Goal: Unclear: Browse casually

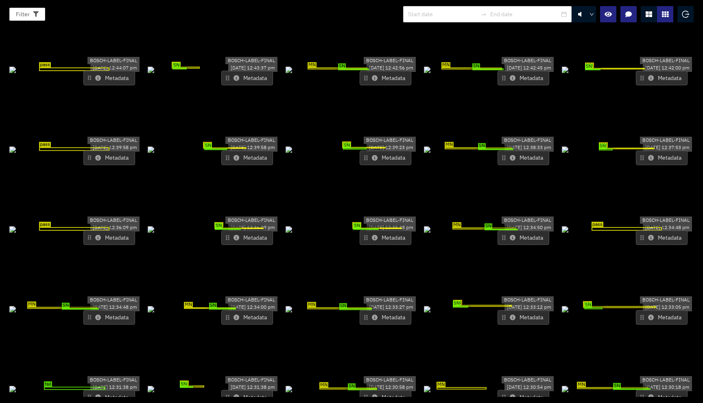
click at [648, 12] on icon at bounding box center [648, 14] width 7 height 7
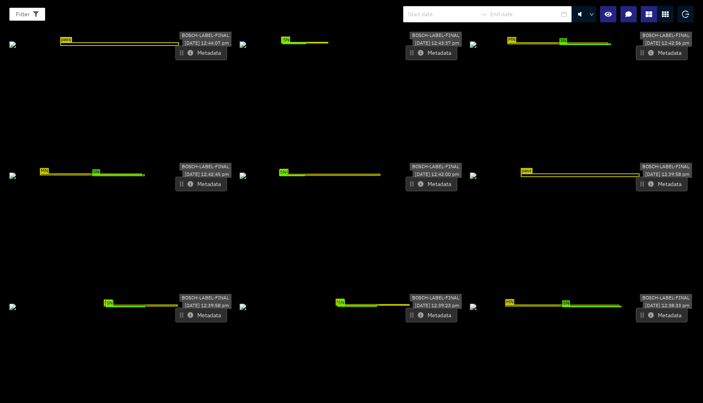
scroll to position [107, 0]
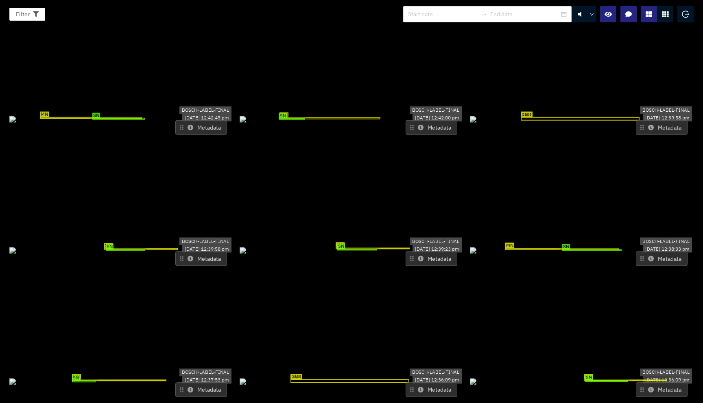
click at [418, 256] on icon at bounding box center [421, 259] width 6 height 6
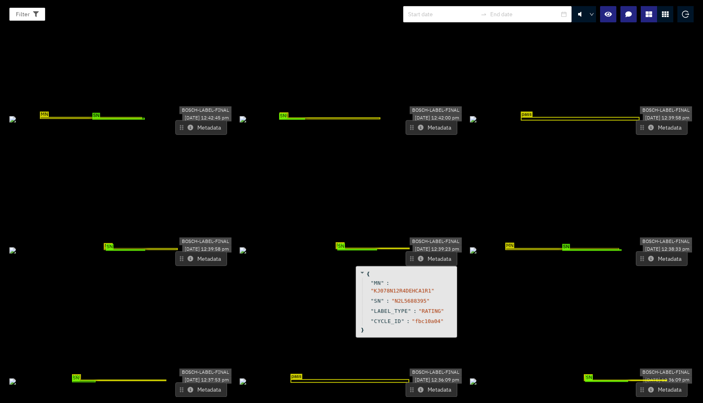
click at [418, 256] on icon at bounding box center [421, 259] width 6 height 6
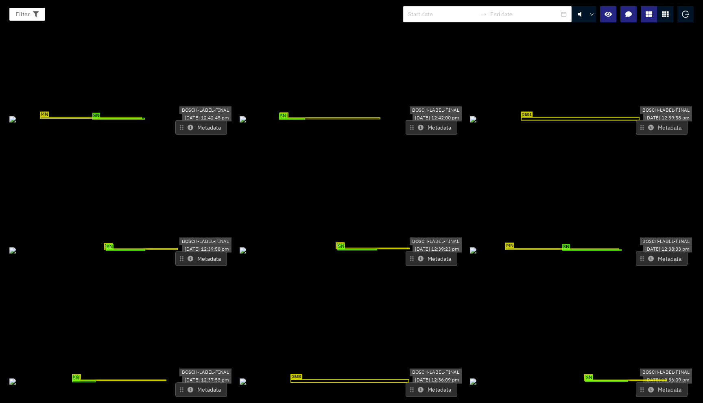
click at [418, 256] on icon at bounding box center [421, 259] width 6 height 6
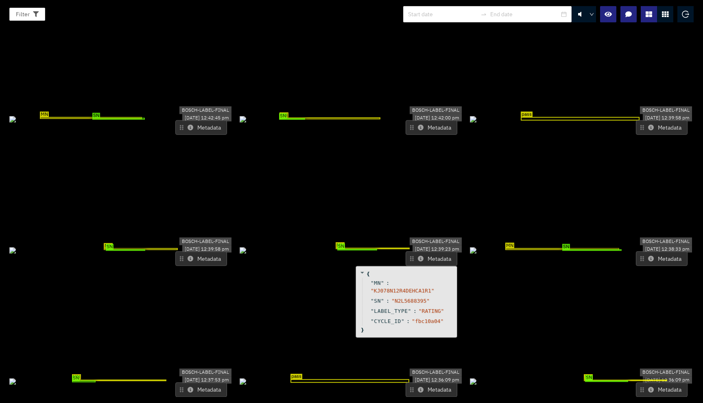
click at [418, 256] on icon at bounding box center [421, 259] width 6 height 6
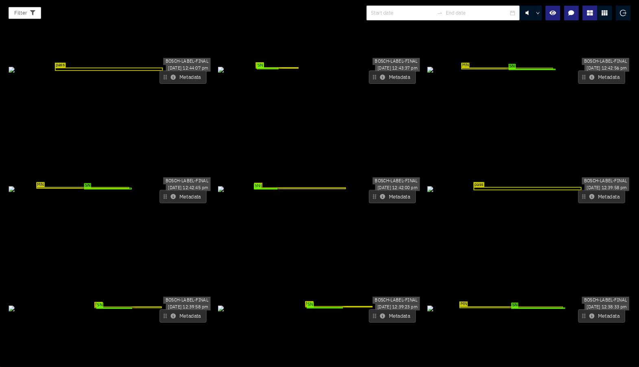
scroll to position [0, 0]
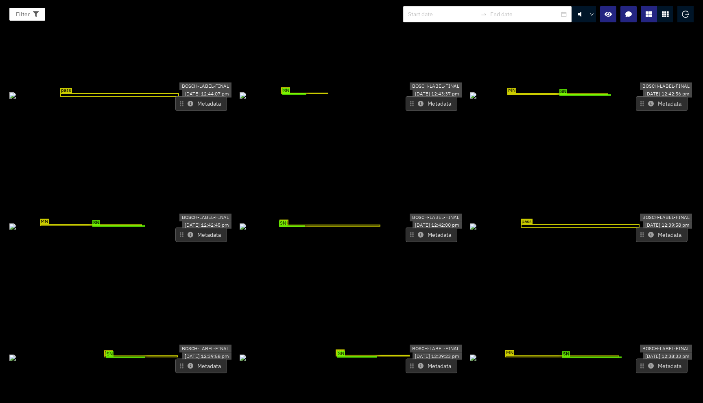
click at [418, 232] on icon at bounding box center [421, 235] width 6 height 6
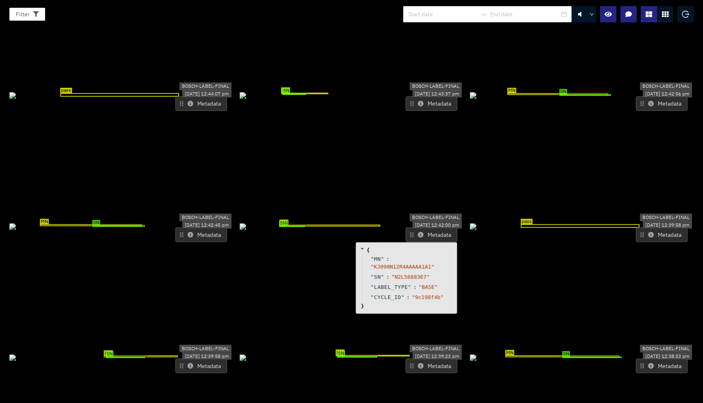
click at [418, 232] on icon at bounding box center [421, 235] width 6 height 6
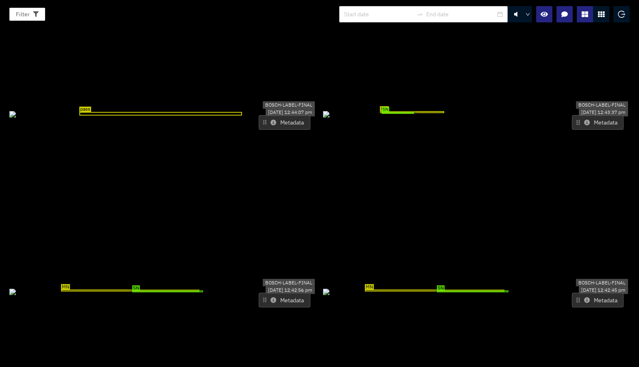
scroll to position [2, 0]
